Goal: Task Accomplishment & Management: Manage account settings

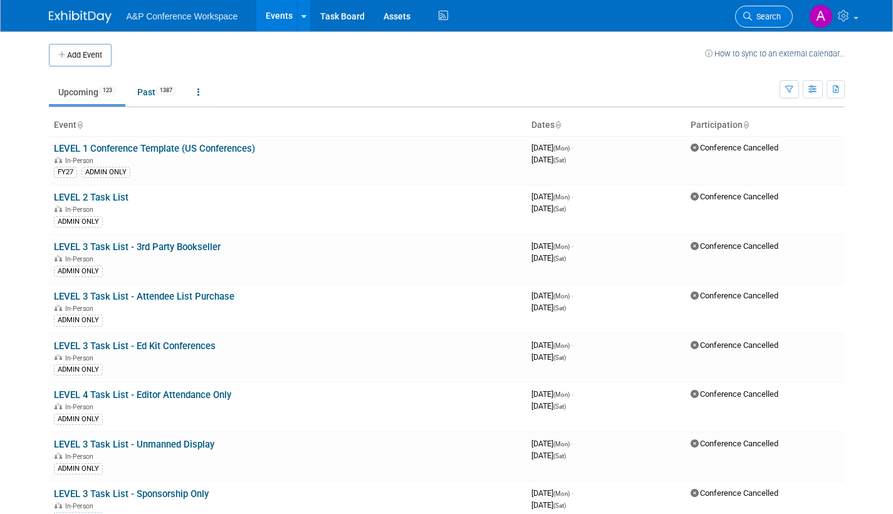
click at [766, 21] on span "Search" at bounding box center [766, 16] width 29 height 9
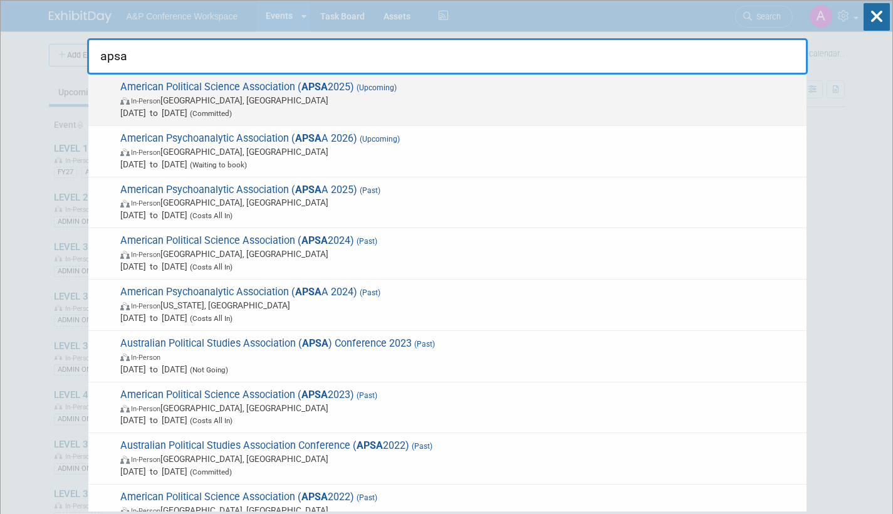
type input "apsa"
drag, startPoint x: 360, startPoint y: 110, endPoint x: 318, endPoint y: 130, distance: 45.7
click at [359, 110] on span "[DATE] to [DATE] (Committed)" at bounding box center [460, 113] width 680 height 13
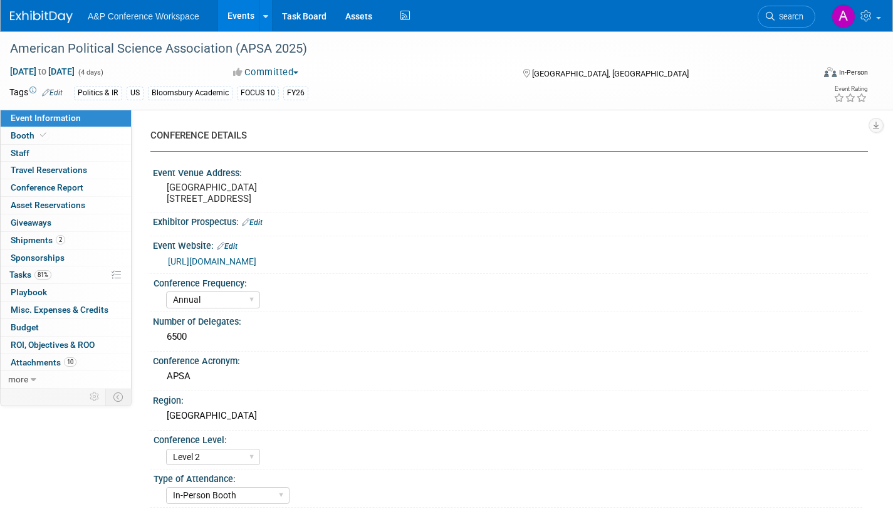
select select "Annual"
select select "Level 2"
select select "In-Person Booth"
select select "Politics & International Relations"
select select "Bloomsbury Academic"
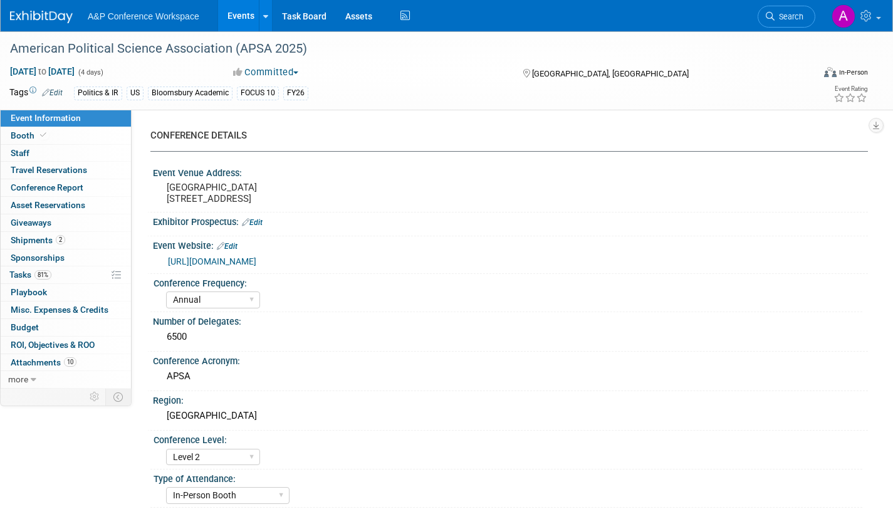
select select "[PERSON_NAME]"
select select "Networking/Commissioning"
click at [33, 241] on span "Shipments 2" at bounding box center [38, 240] width 55 height 10
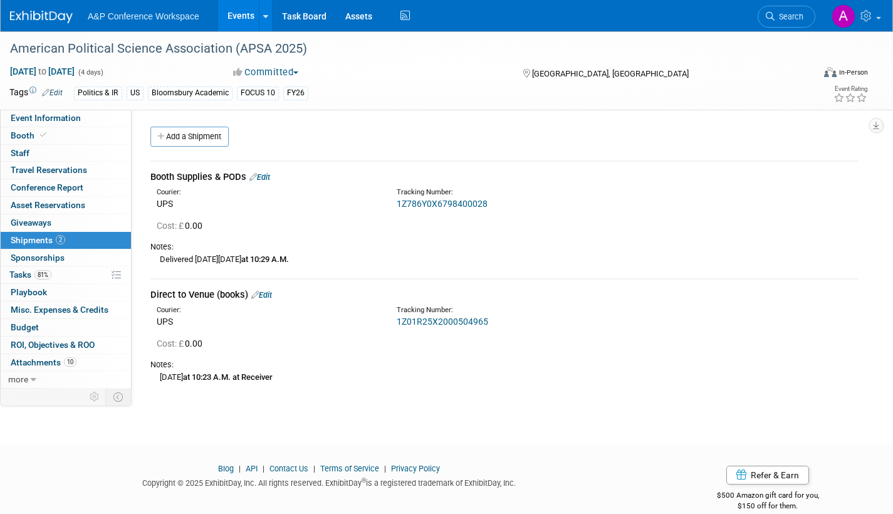
click at [269, 293] on link "Edit" at bounding box center [261, 294] width 21 height 9
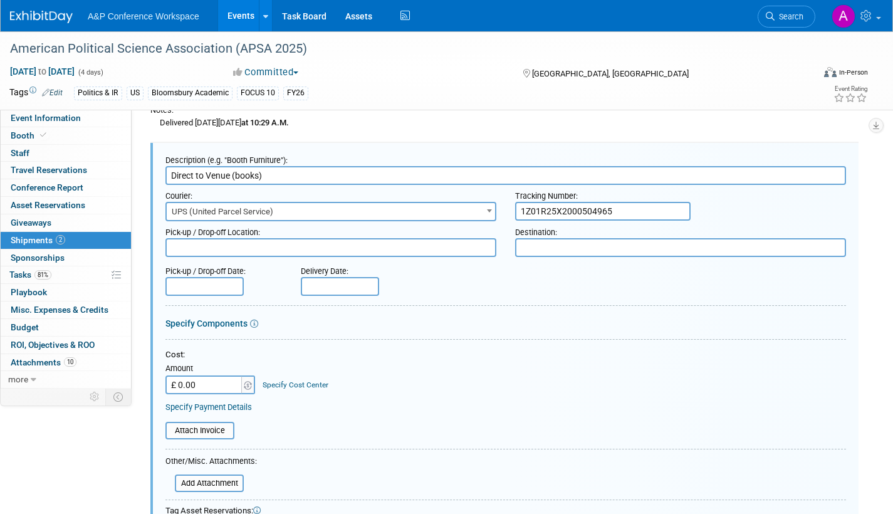
click at [623, 205] on input "1Z01R25X2000504965" at bounding box center [602, 211] width 175 height 19
paste input "1Z786Y0X6791189913"
drag, startPoint x: 674, startPoint y: 209, endPoint x: 692, endPoint y: 209, distance: 18.2
click at [674, 209] on input "1Z01R25X2000504965 1Z786Y0X6791189913" at bounding box center [602, 211] width 175 height 19
paste input "1Z786Y0X67958664042"
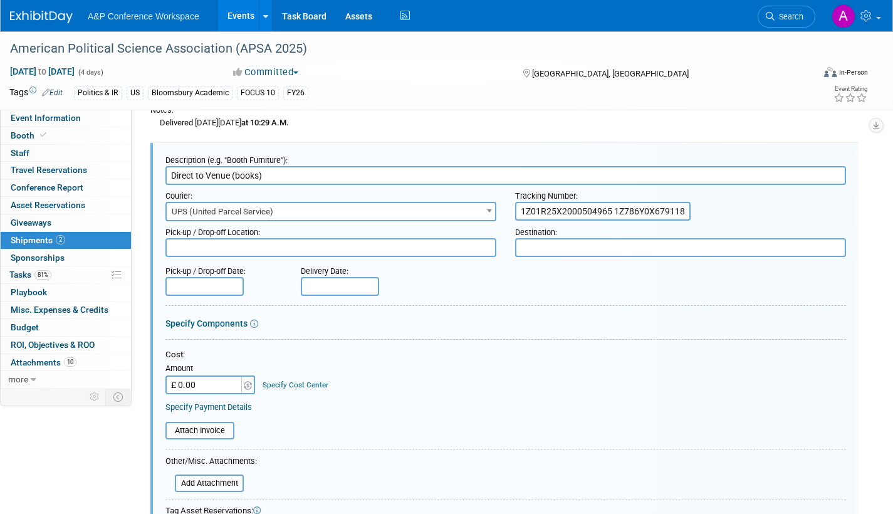
drag, startPoint x: 665, startPoint y: 209, endPoint x: 689, endPoint y: 214, distance: 24.9
click at [665, 209] on input "1Z01R25X2000504965 1Z786Y0X6791189913 1Z786Y0X67958664042" at bounding box center [602, 211] width 175 height 19
paste input "1Z786Y0X6798400028"
click at [665, 215] on input "1Z01R25X2000504965 1Z786Y0X6791189913 1Z786Y0X67958664042 1Z786Y0X6798400028" at bounding box center [602, 211] width 175 height 19
paste input "1Z786Y0X6798428035"
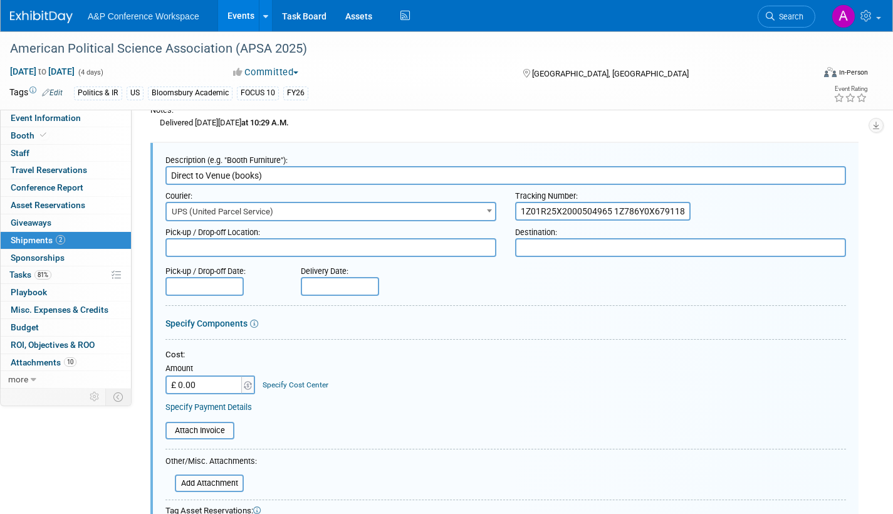
click at [563, 210] on input "1Z01R25X2000504965 1Z786Y0X6791189913 1Z786Y0X67958664042 1Z786Y0X6798400028 1Z…" at bounding box center [602, 211] width 175 height 19
paste input "1Z786Y0X6793078100"
click at [601, 214] on input "1Z01R25X2000504965 1Z786Y0X6791189913 1Z786Y0X67958664042 1Z786Y0X6798400028 1Z…" at bounding box center [602, 211] width 175 height 19
paste input "1Z01R25X20"
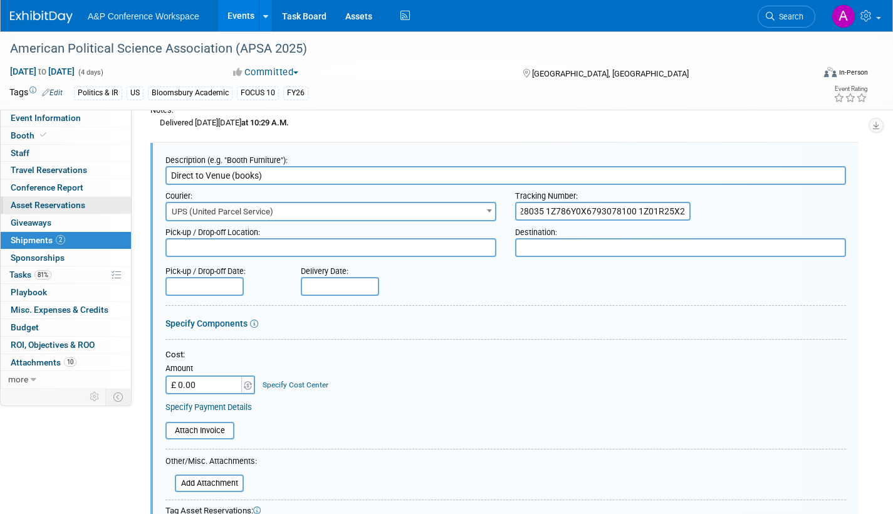
type input "1Z01R25X2000504965 1Z786Y0X6791189913 1Z786Y0X67958664042 1Z786Y0X6798400028 1Z…"
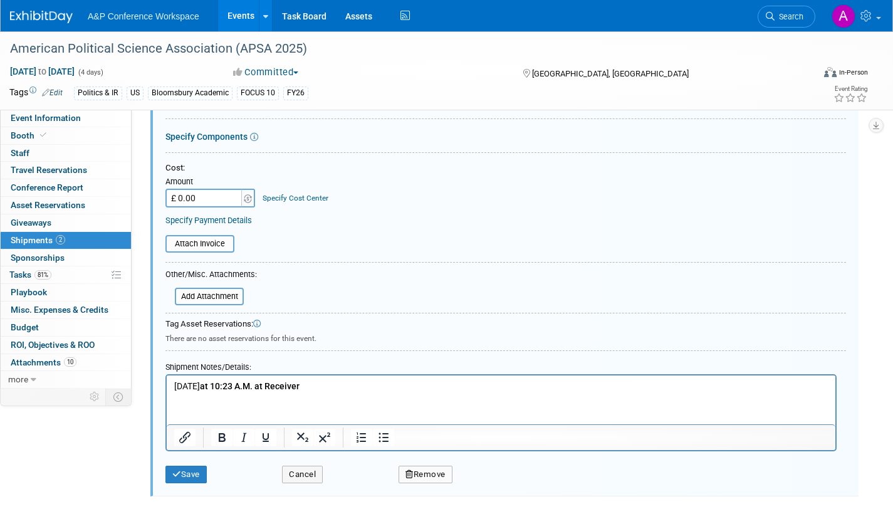
scroll to position [325, 0]
click at [183, 474] on button "Save" at bounding box center [185, 473] width 41 height 18
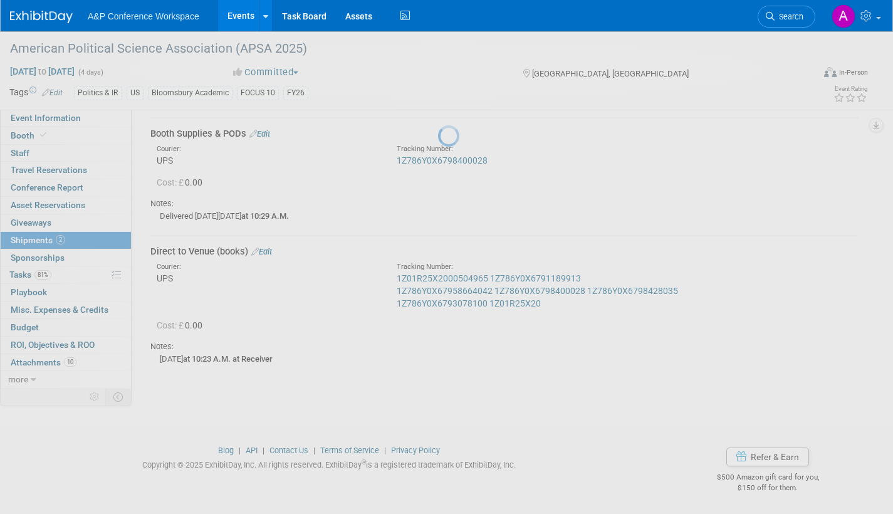
scroll to position [43, 0]
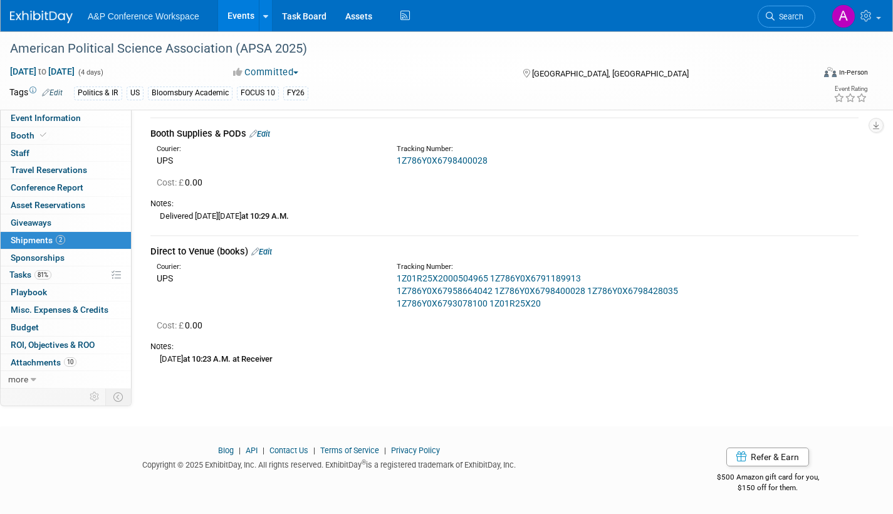
click at [270, 250] on link "Edit" at bounding box center [261, 251] width 21 height 9
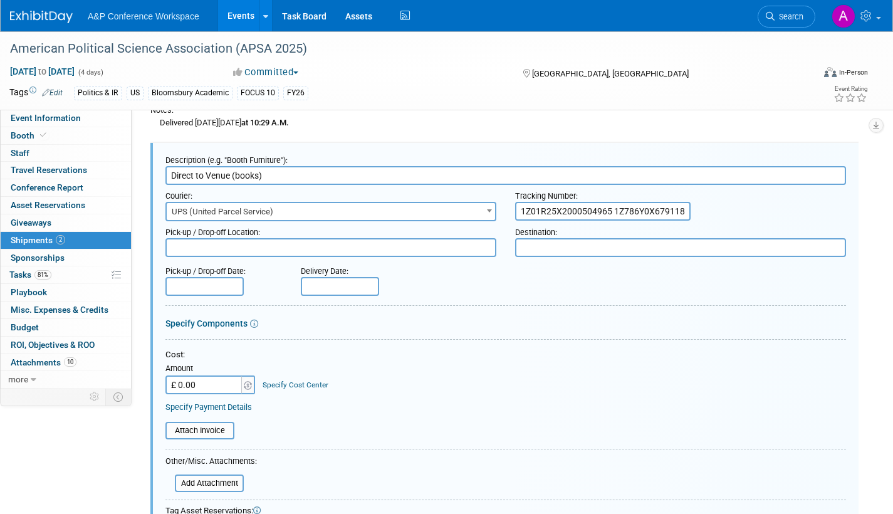
scroll to position [0, 0]
click at [593, 212] on input "1Z01R25X2000504965 1Z786Y0X6791189913 1Z786Y0X67958664042 1Z786Y0X6798400028 1Z…" at bounding box center [602, 211] width 175 height 19
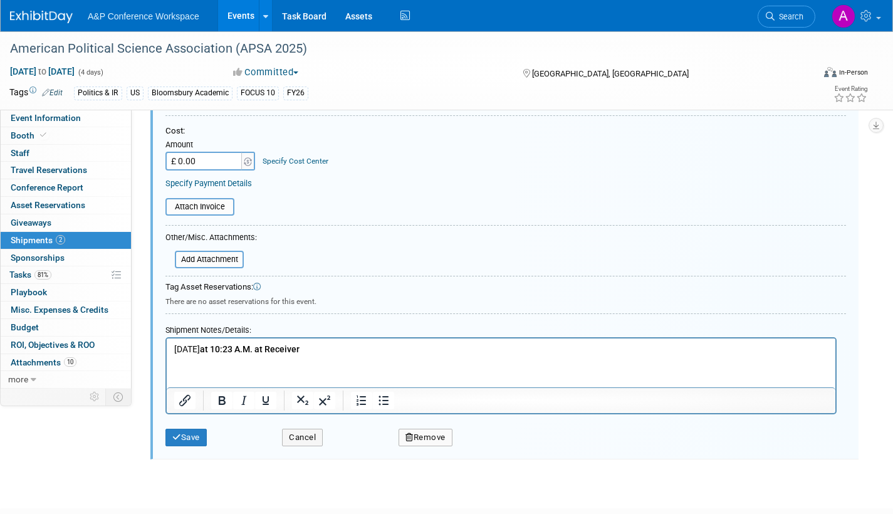
scroll to position [387, 0]
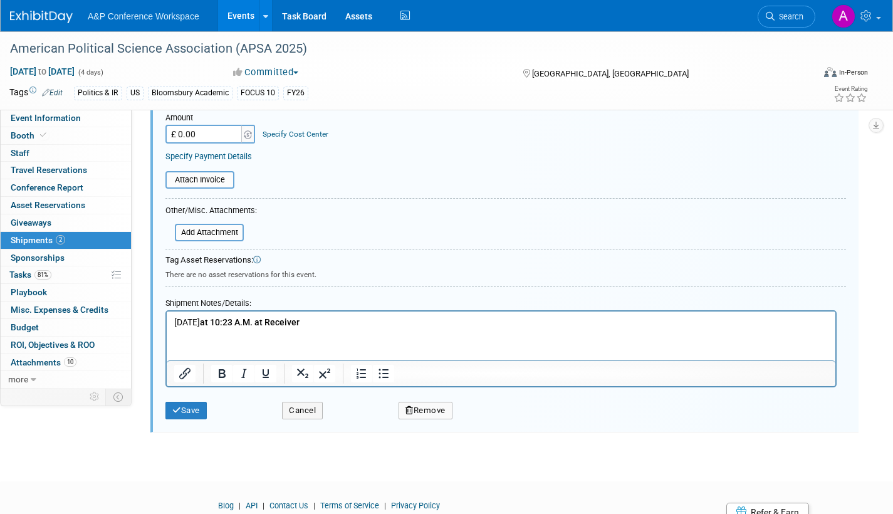
type input "1Z01R25X2000504965 1Z786Y0X6791189913 1Z786Y0X67958664042 1Z786Y0X6798400028 1Z…"
click at [356, 318] on p "Friday, August 29 at 10:23 A.M. at Receiver" at bounding box center [501, 322] width 654 height 13
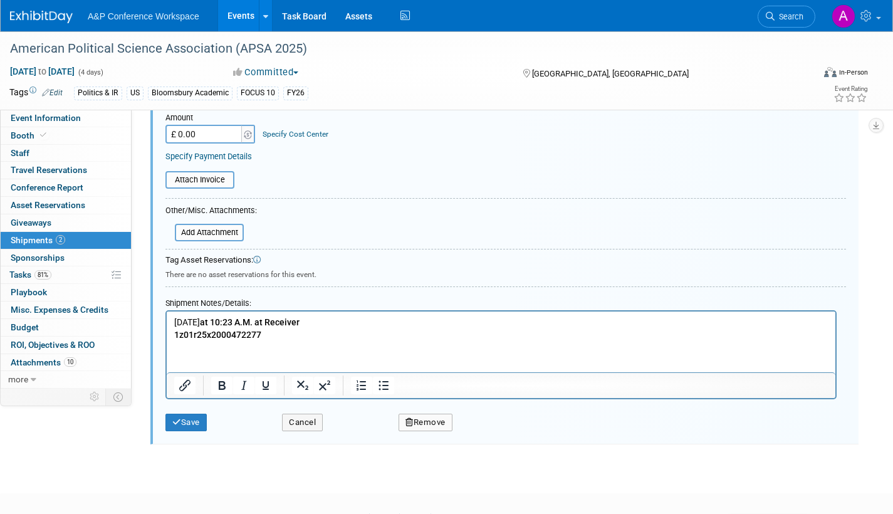
click at [269, 337] on p "1z01r25x2000472277" at bounding box center [501, 334] width 654 height 13
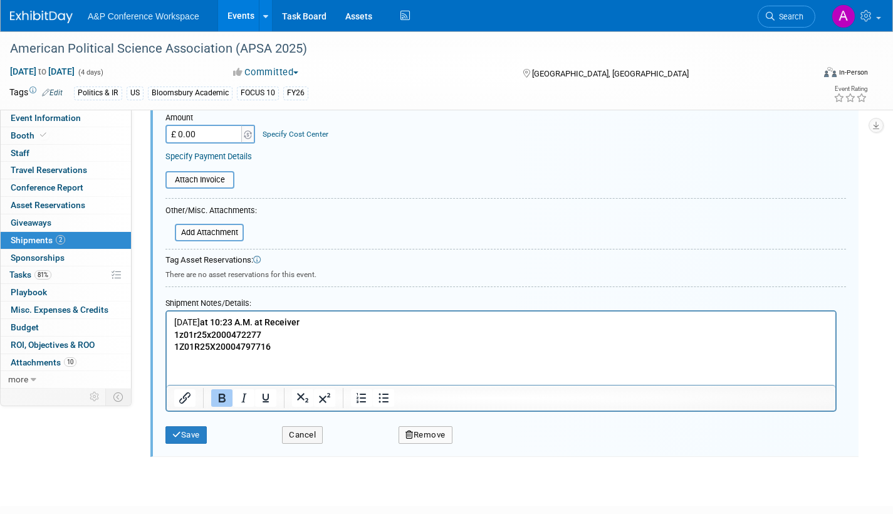
click at [182, 333] on b "1z01r25x2000472277" at bounding box center [217, 334] width 87 height 10
click at [197, 331] on b "1Z01r25x2000472277" at bounding box center [218, 334] width 88 height 10
click at [214, 335] on b "1Z01R25x2000472277" at bounding box center [219, 334] width 90 height 10
click at [194, 432] on button "Save" at bounding box center [185, 435] width 41 height 18
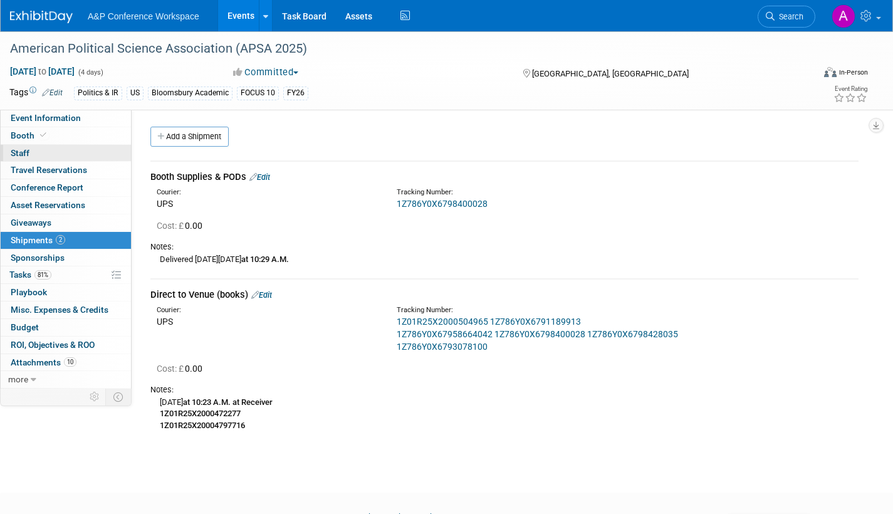
drag, startPoint x: 33, startPoint y: 117, endPoint x: 66, endPoint y: 161, distance: 54.6
click at [33, 117] on span "Event Information" at bounding box center [46, 118] width 70 height 10
select select "Annual"
select select "Level 2"
select select "In-Person Booth"
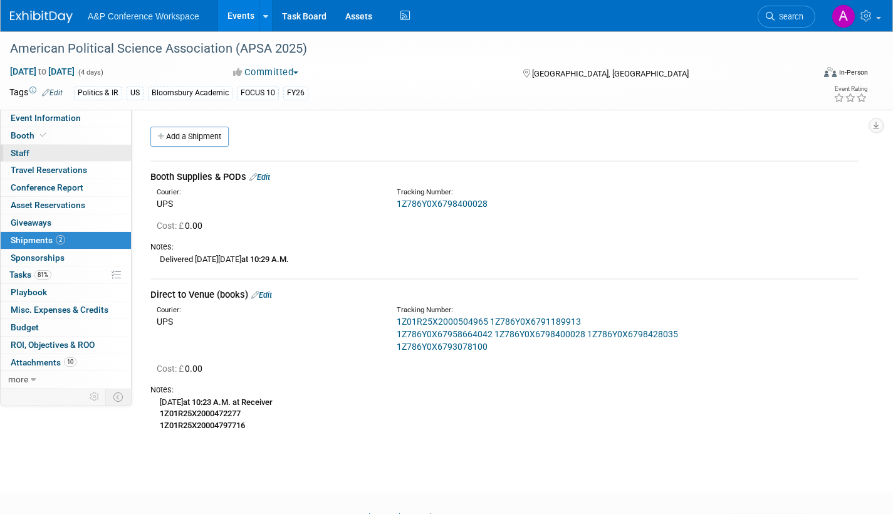
select select "Politics & International Relations"
select select "Bloomsbury Academic"
select select "Amanda Oney"
select select "Ami Reitmeier"
select select "Networking/Commissioning"
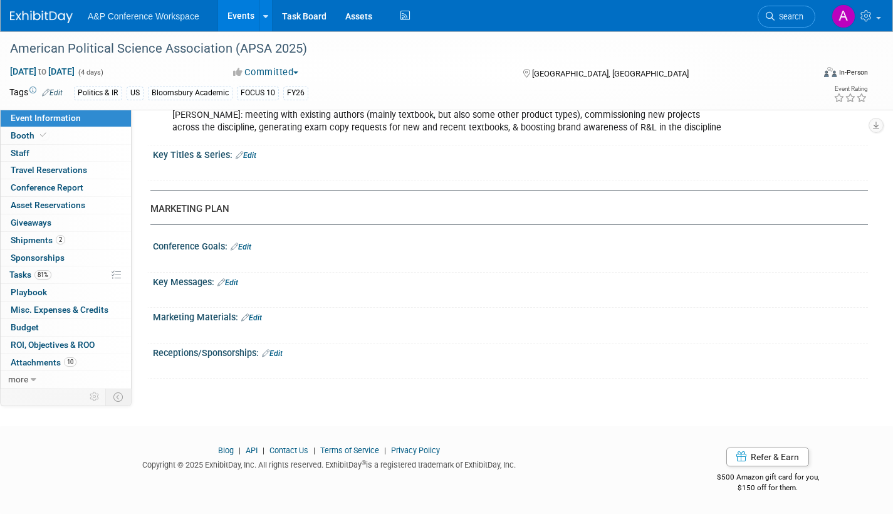
scroll to position [1508, 0]
click at [23, 131] on span "Booth" at bounding box center [30, 135] width 38 height 10
select select "CUAP"
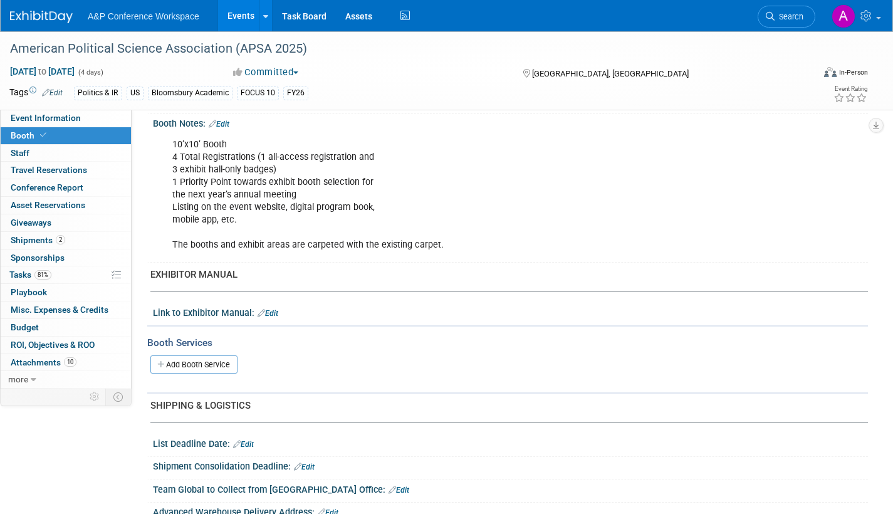
scroll to position [321, 0]
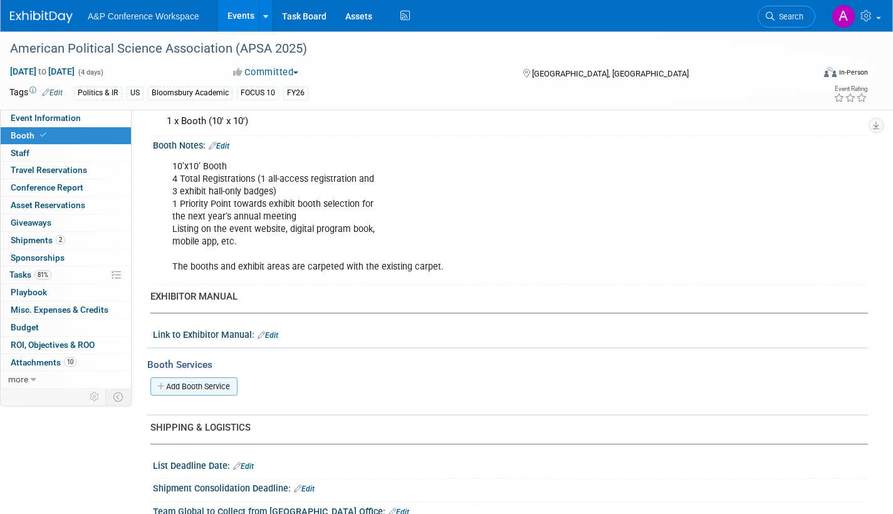
click at [179, 387] on link "Add Booth Service" at bounding box center [193, 386] width 87 height 18
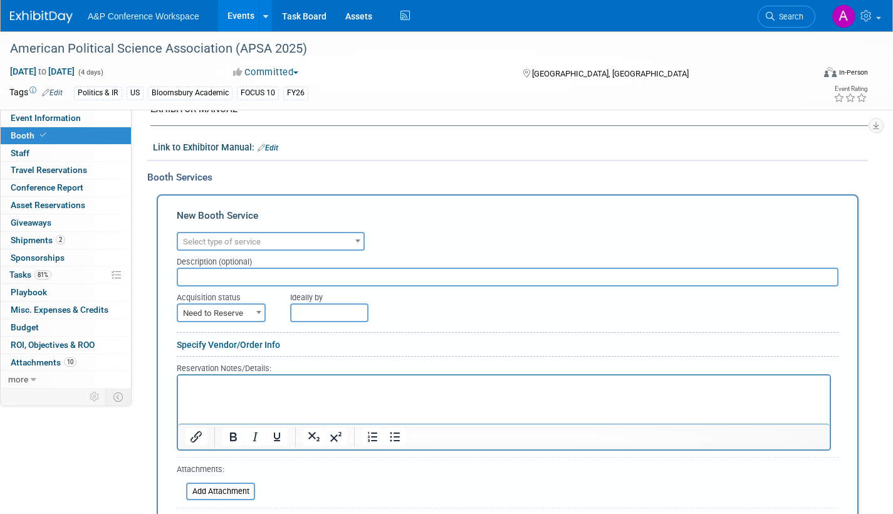
scroll to position [509, 0]
click at [259, 244] on span "Select type of service" at bounding box center [222, 240] width 78 height 9
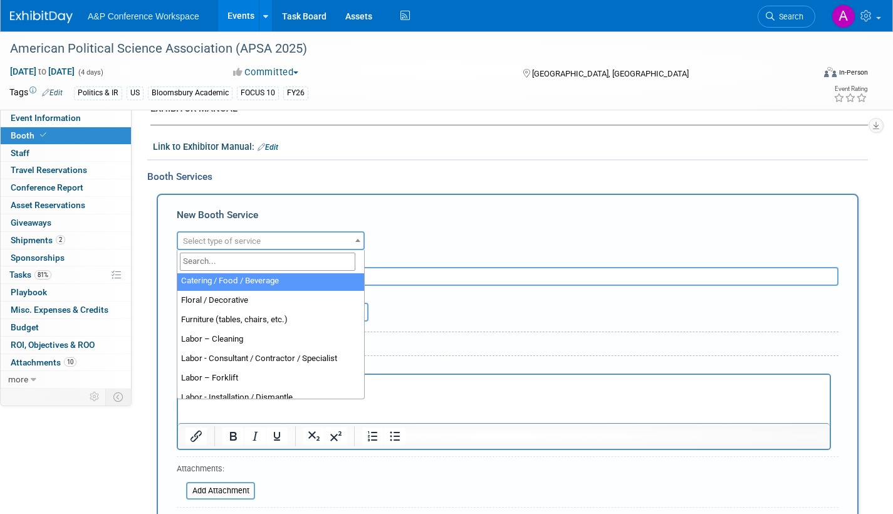
scroll to position [63, 0]
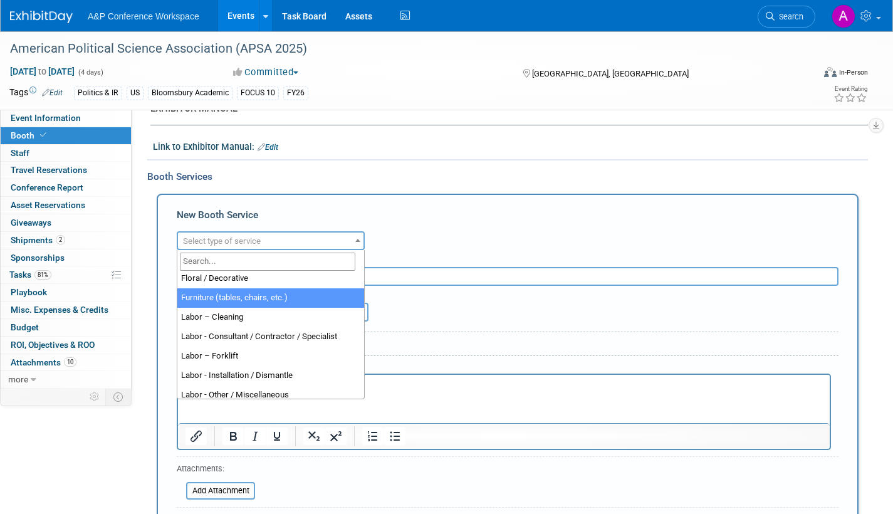
select select "6"
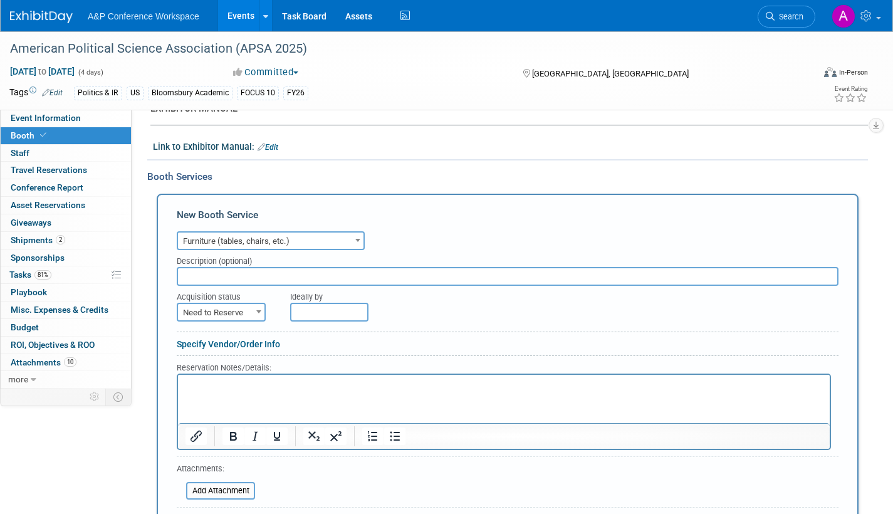
click at [239, 274] on input "text" at bounding box center [508, 276] width 662 height 19
type input "(2) Padded Stools, (1) Trashcan, (1) 6' skirted table, (2) 8' skirted tables, (…"
click at [258, 309] on span at bounding box center [258, 311] width 13 height 16
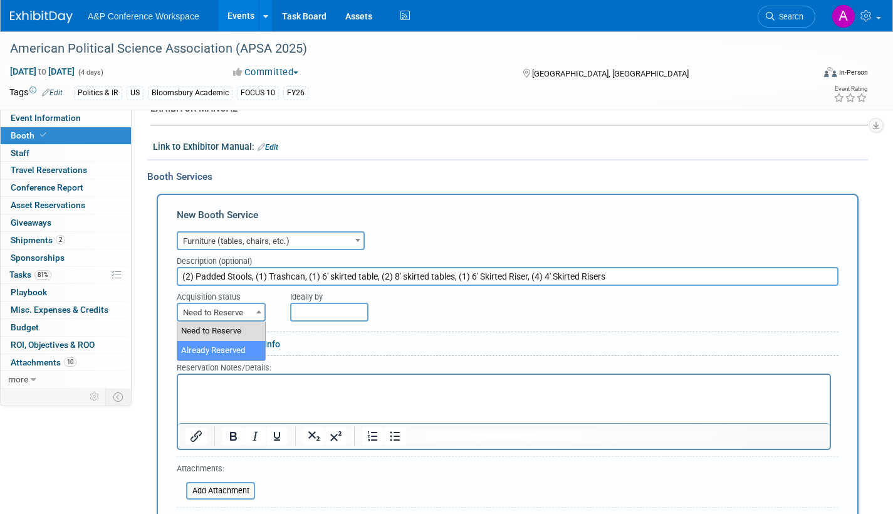
select select "2"
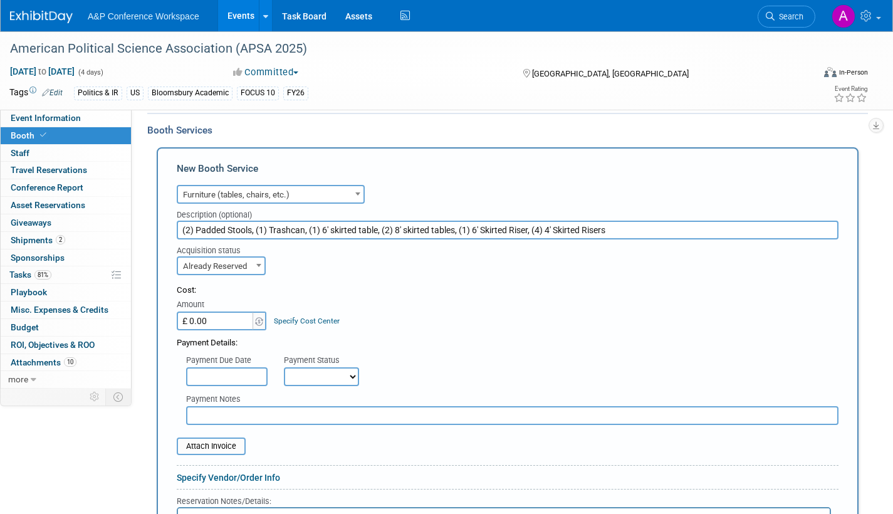
scroll to position [635, 0]
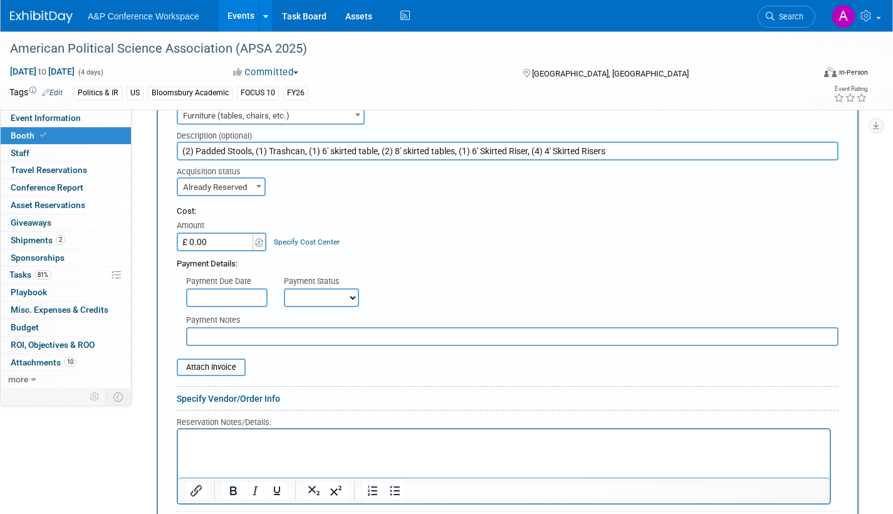
click at [353, 295] on select "Not Paid Yet Partially Paid Paid in Full" at bounding box center [321, 297] width 75 height 19
select select "1"
click at [284, 288] on select "Not Paid Yet Partially Paid Paid in Full" at bounding box center [321, 297] width 75 height 19
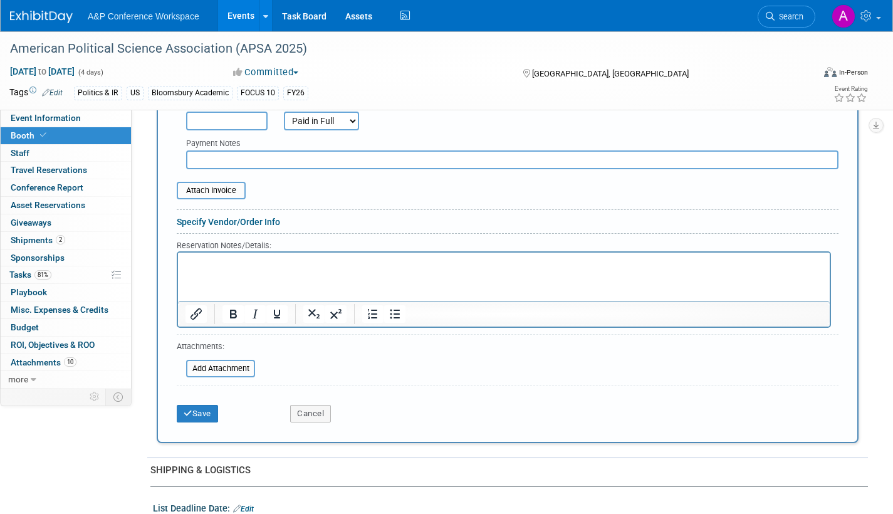
scroll to position [823, 0]
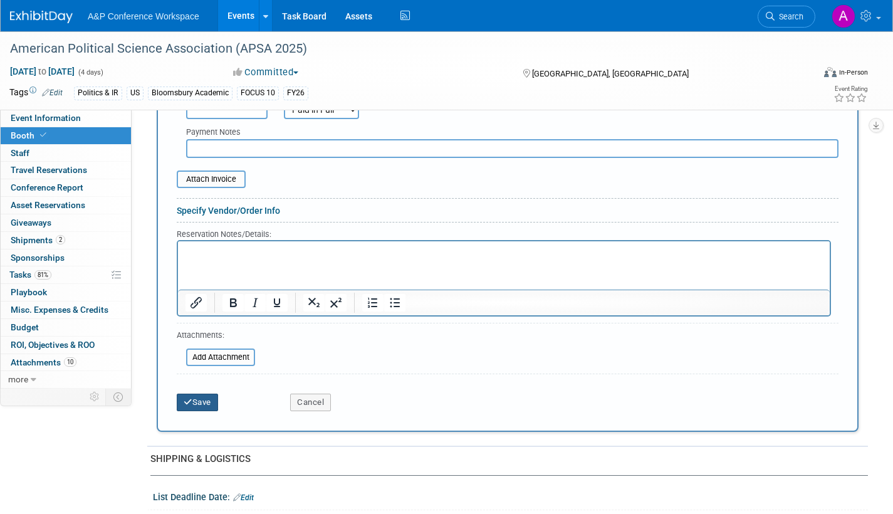
click at [205, 401] on button "Save" at bounding box center [197, 402] width 41 height 18
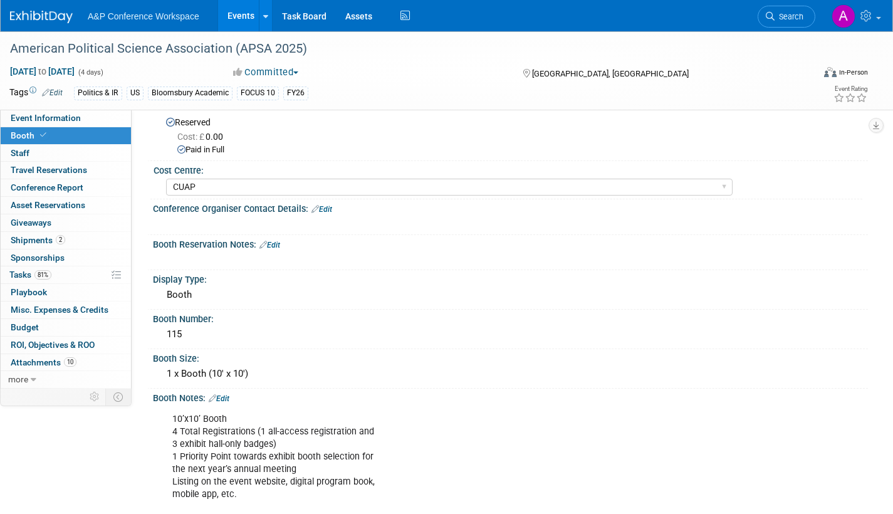
scroll to position [0, 0]
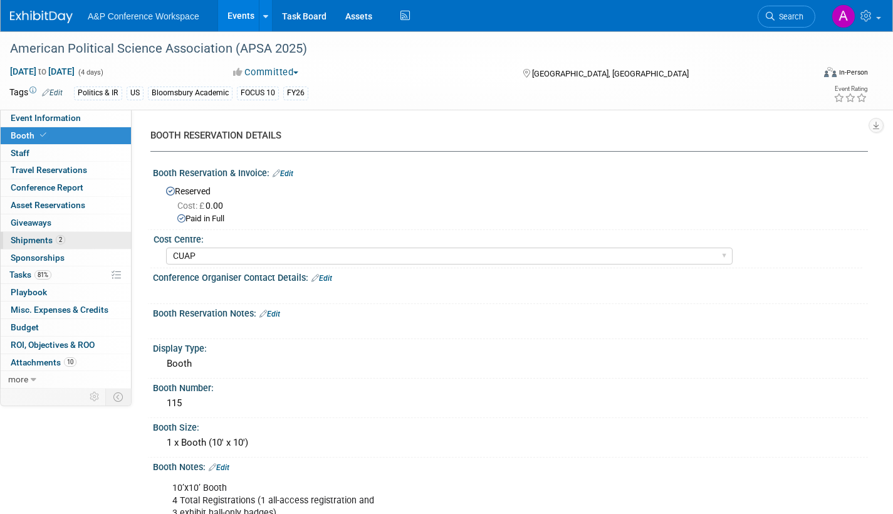
click at [29, 237] on span "Shipments 2" at bounding box center [38, 240] width 55 height 10
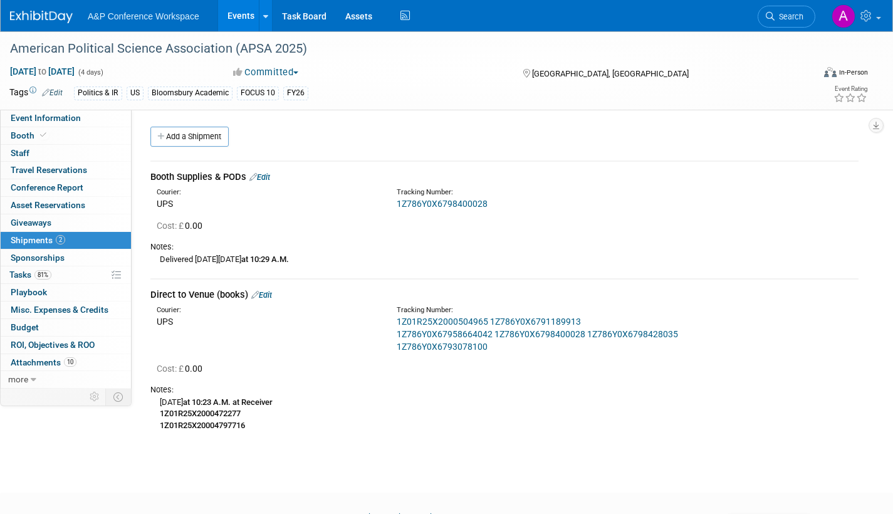
click at [461, 201] on link "1Z786Y0X6798400028" at bounding box center [442, 204] width 91 height 10
click at [16, 271] on span "Tasks 81%" at bounding box center [30, 274] width 42 height 10
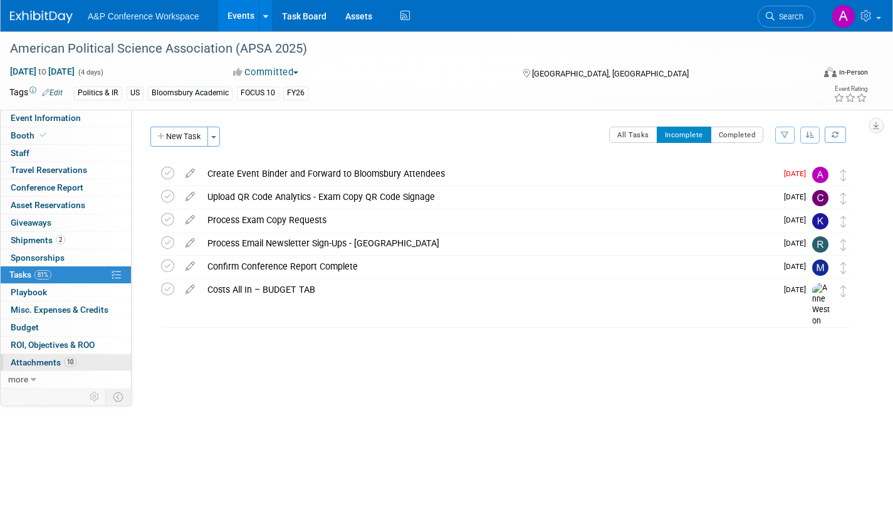
click at [15, 359] on span "Attachments 10" at bounding box center [44, 362] width 66 height 10
